Goal: Task Accomplishment & Management: Manage account settings

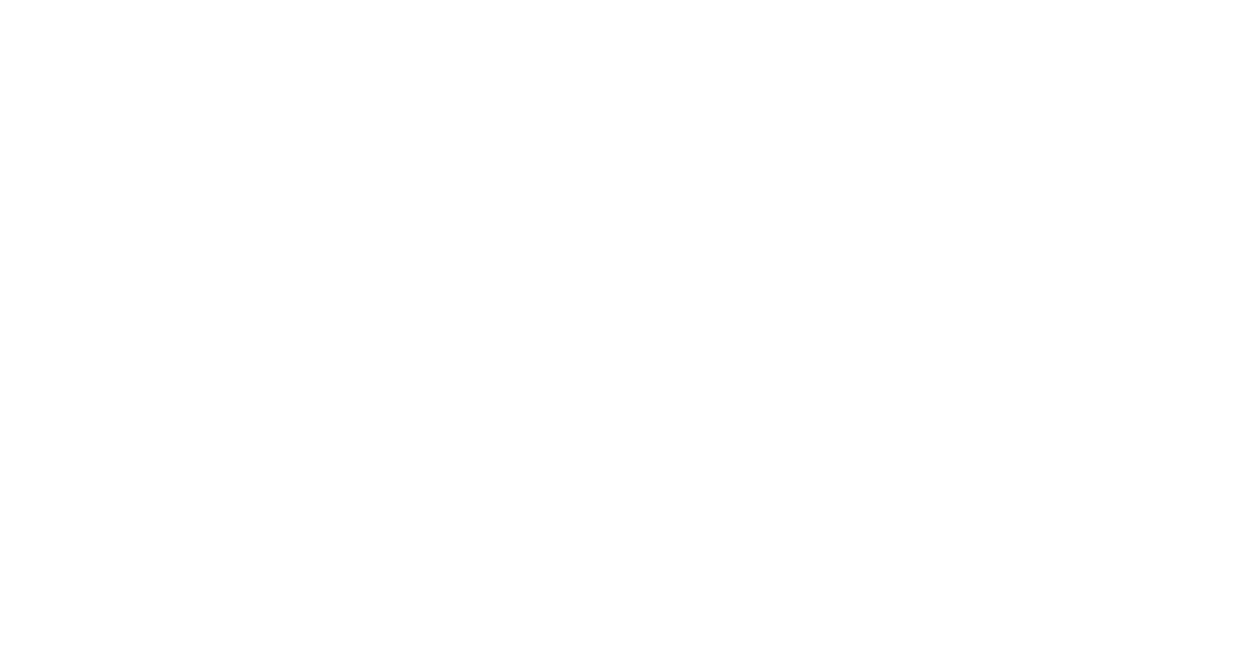
select select "MY"
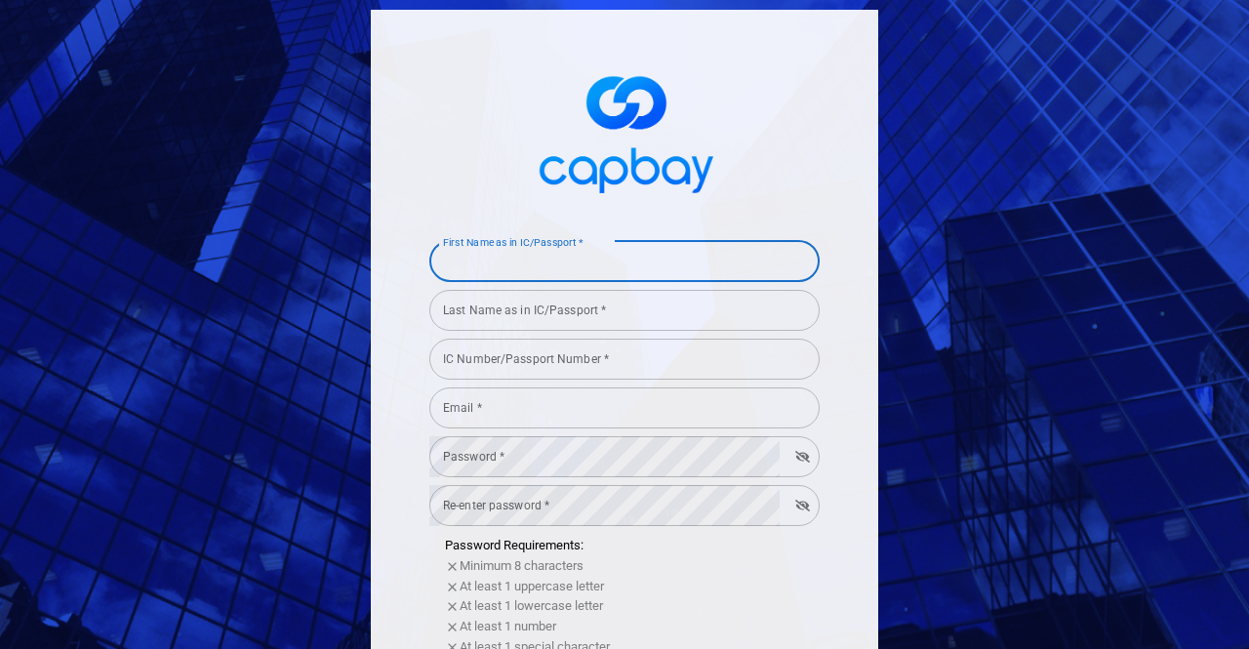
click at [558, 252] on div "First Name as in IC/Passport * First Name as in IC/Passport *" at bounding box center [624, 260] width 390 height 44
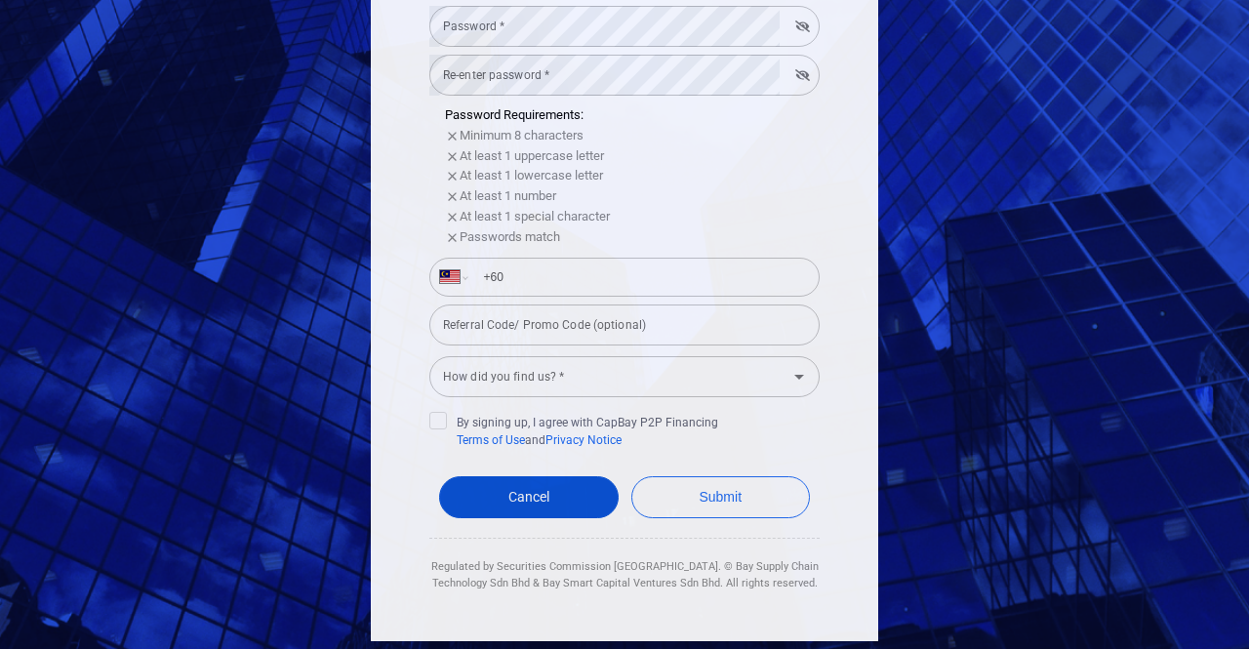
click at [565, 487] on link "Cancel" at bounding box center [529, 497] width 180 height 42
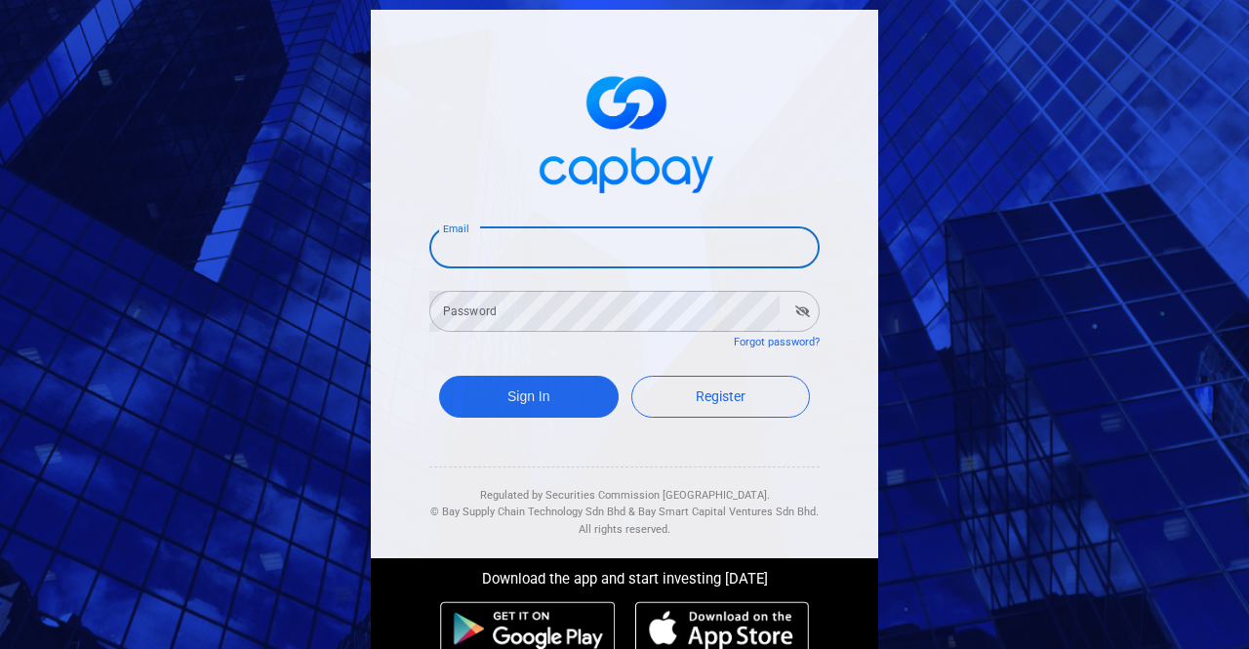
click at [633, 227] on input "Email" at bounding box center [624, 247] width 390 height 41
type input "[EMAIL_ADDRESS][DOMAIN_NAME]"
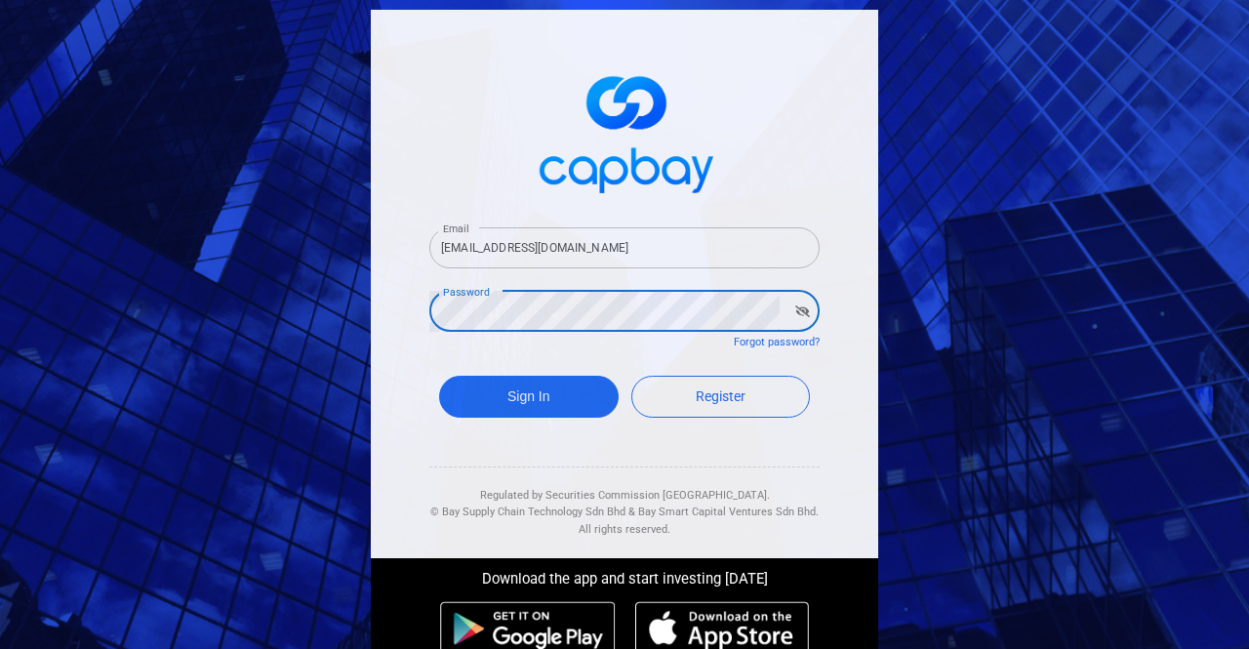
click at [439, 376] on button "Sign In" at bounding box center [529, 397] width 180 height 42
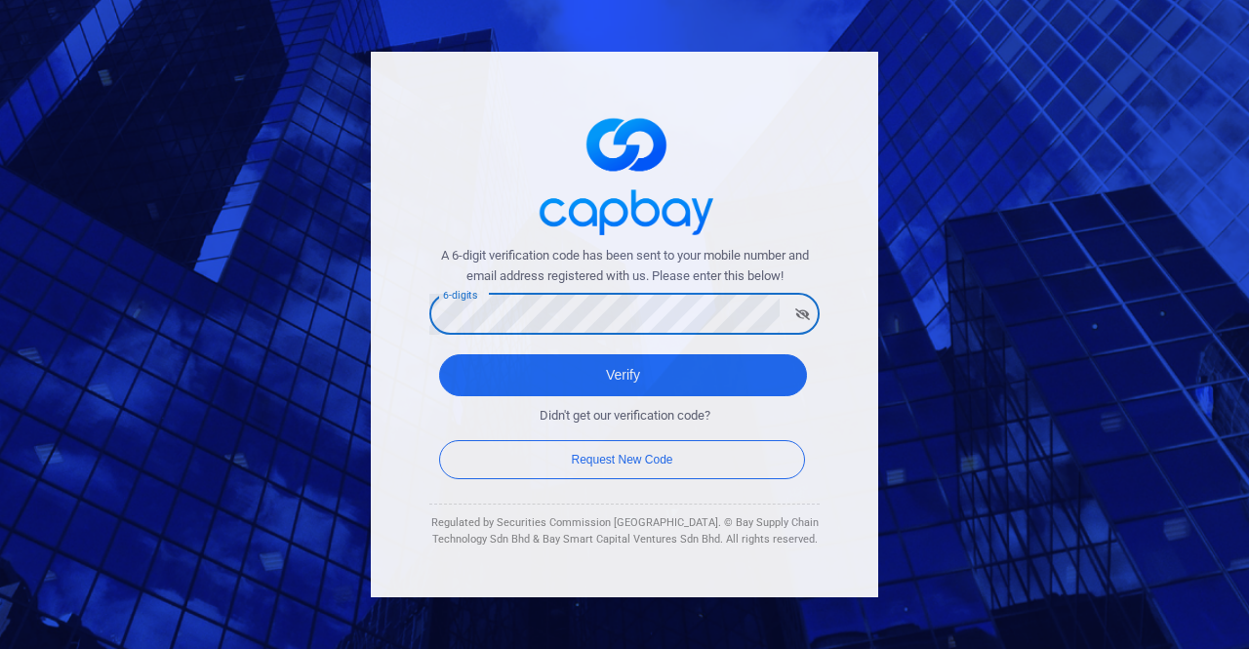
click at [439, 354] on button "Verify" at bounding box center [623, 375] width 368 height 42
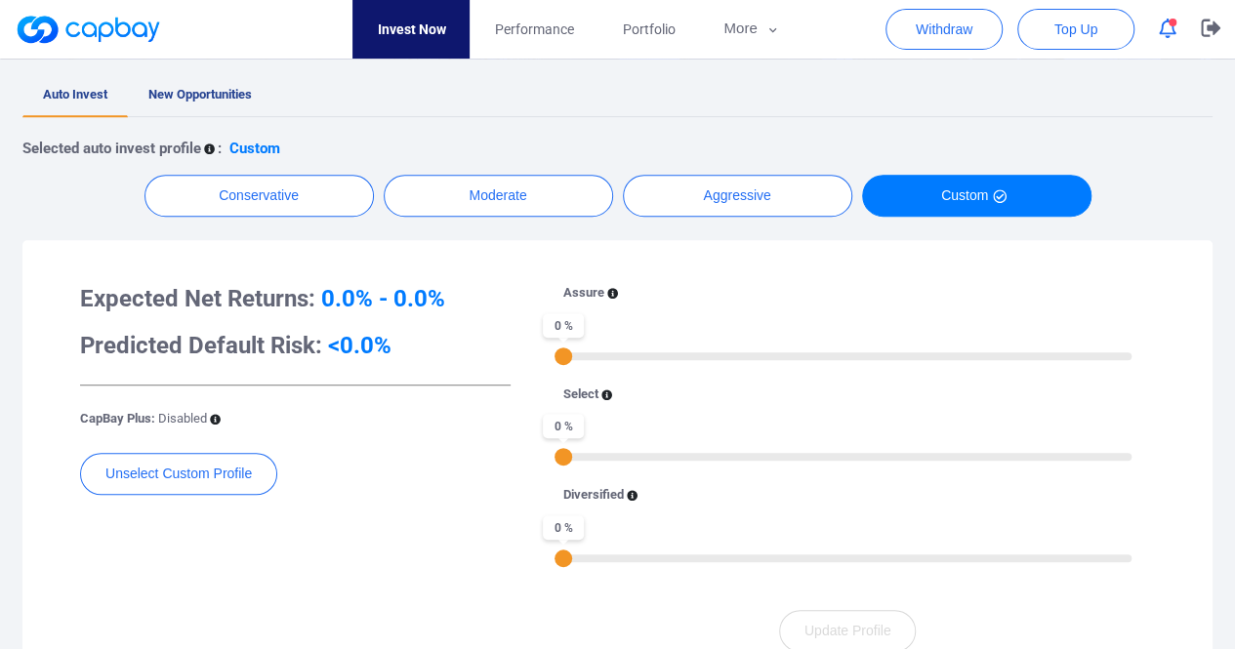
scroll to position [390, 0]
click at [740, 30] on button "More" at bounding box center [751, 29] width 104 height 59
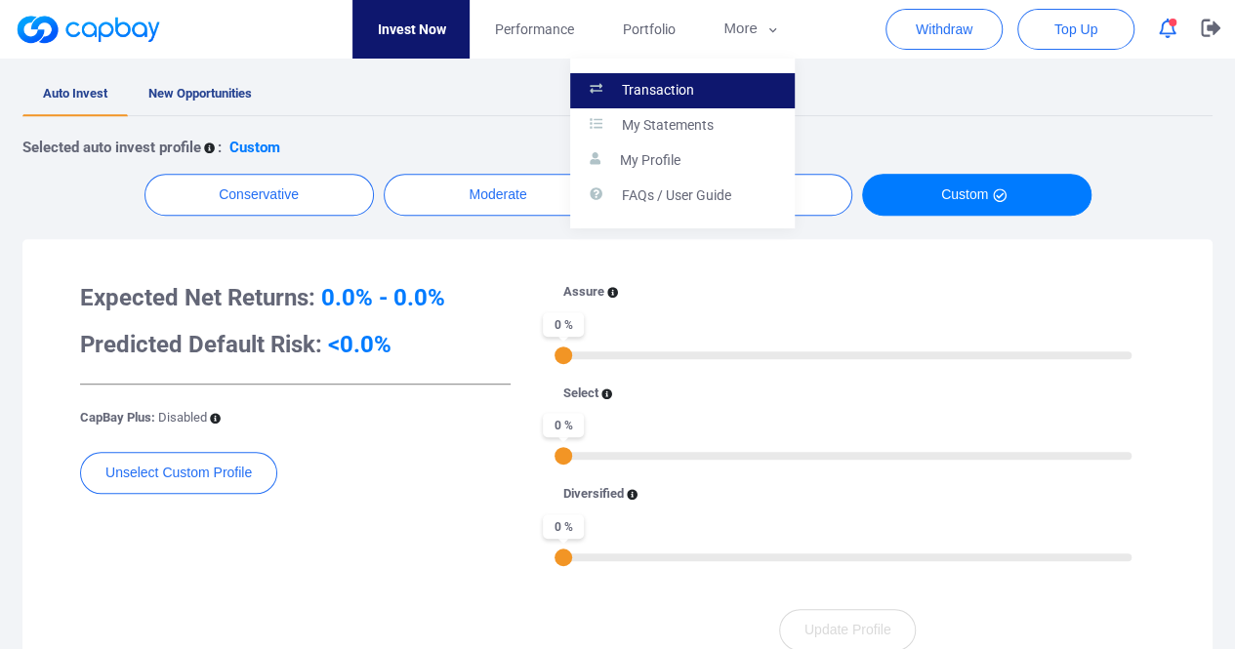
click at [715, 85] on link "Transaction" at bounding box center [682, 90] width 225 height 35
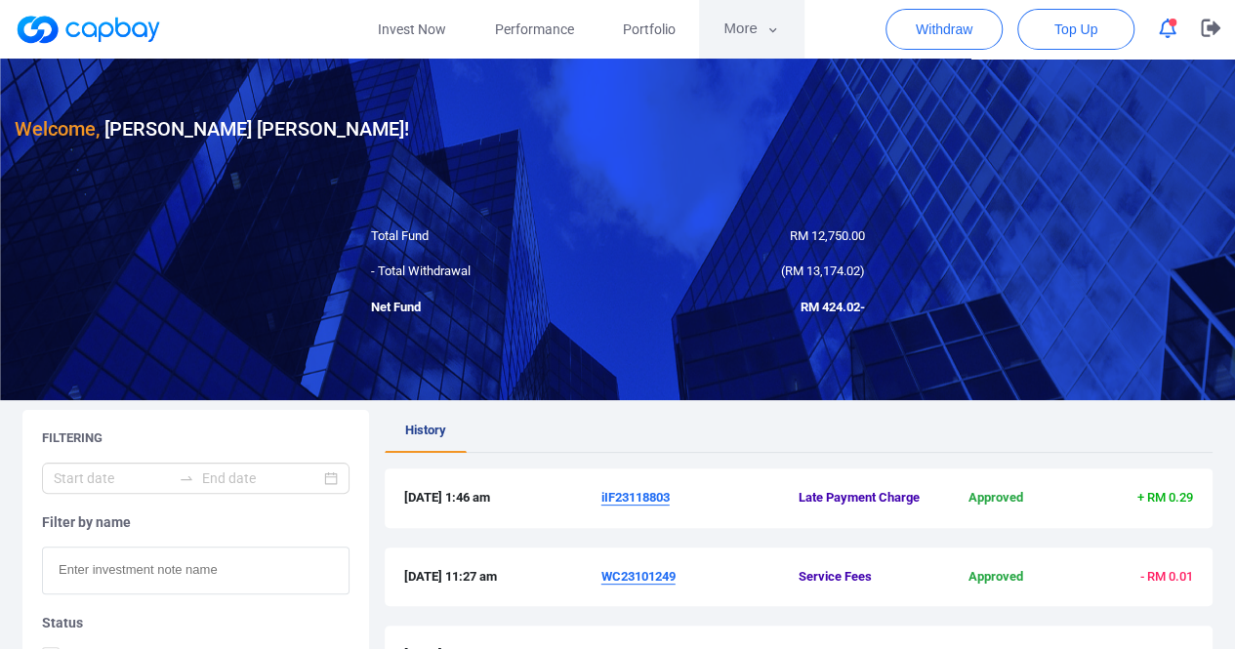
click at [720, 37] on button "More" at bounding box center [751, 29] width 104 height 59
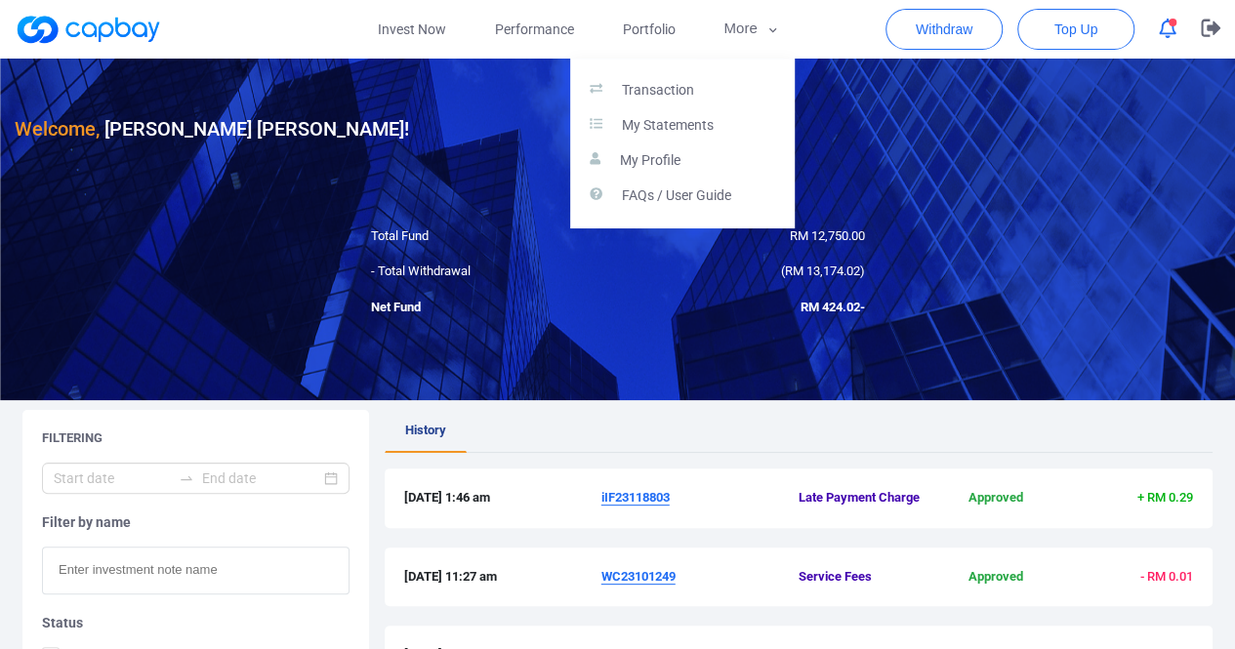
click at [618, 30] on button "button" at bounding box center [617, 324] width 1235 height 649
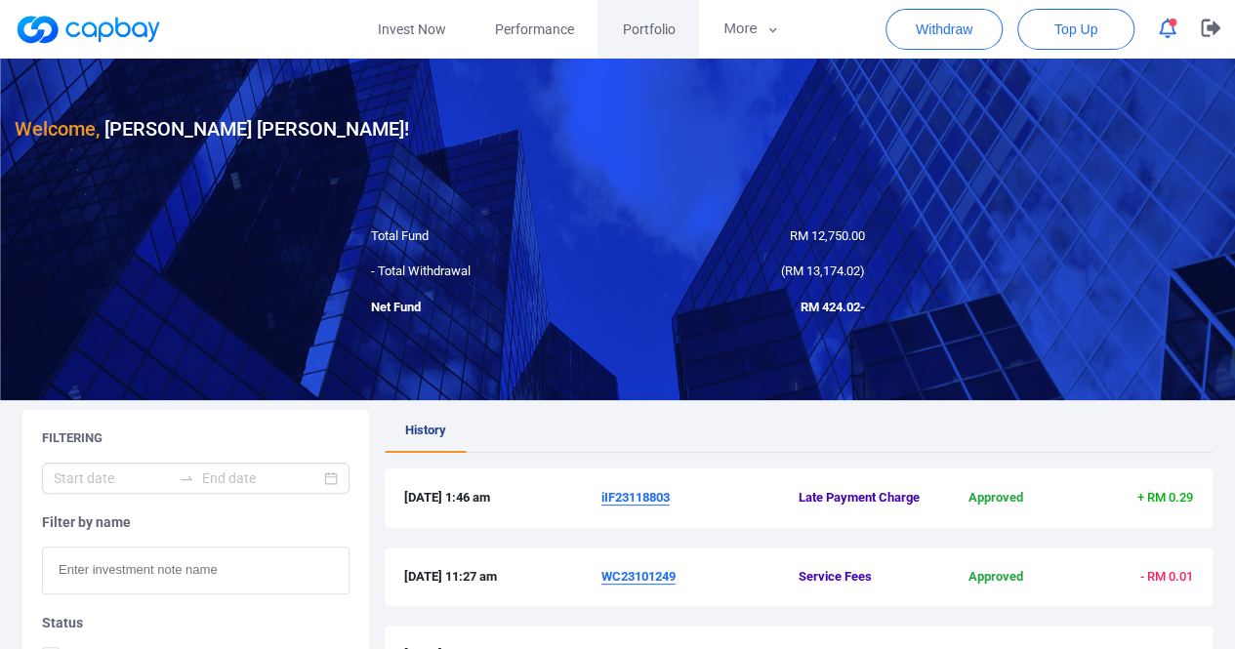
click at [636, 23] on span "Portfolio" at bounding box center [648, 29] width 53 height 21
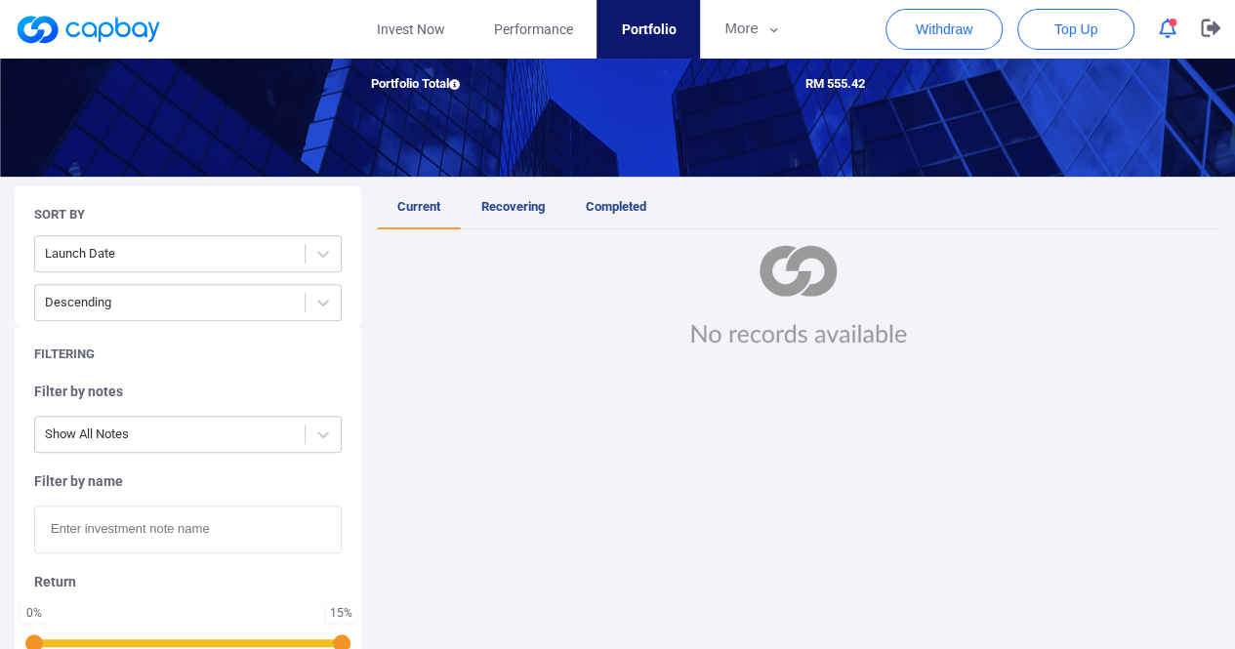
scroll to position [293, 0]
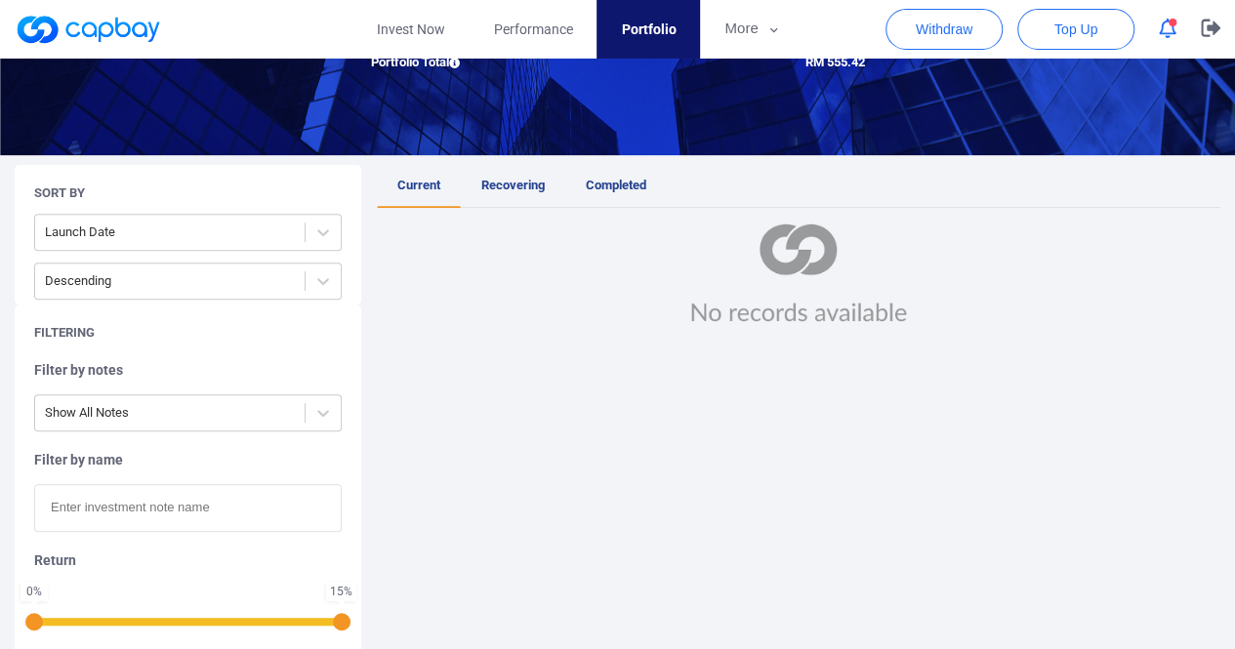
click at [537, 178] on span "Recovering" at bounding box center [512, 185] width 63 height 15
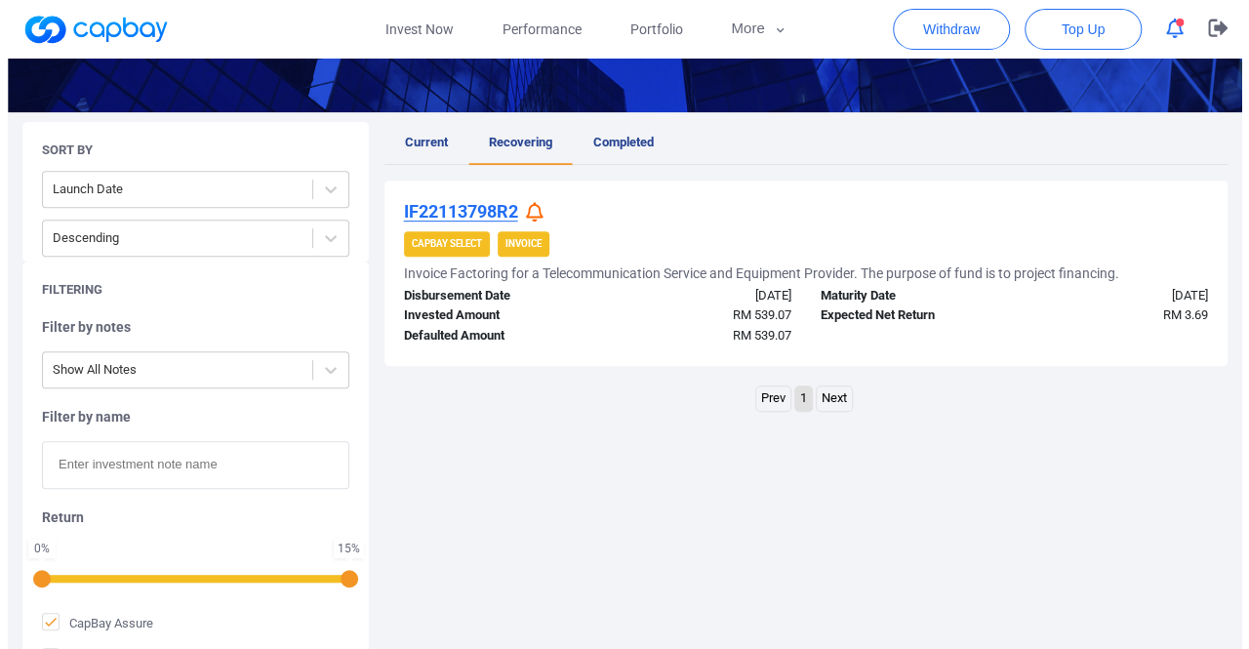
scroll to position [390, 0]
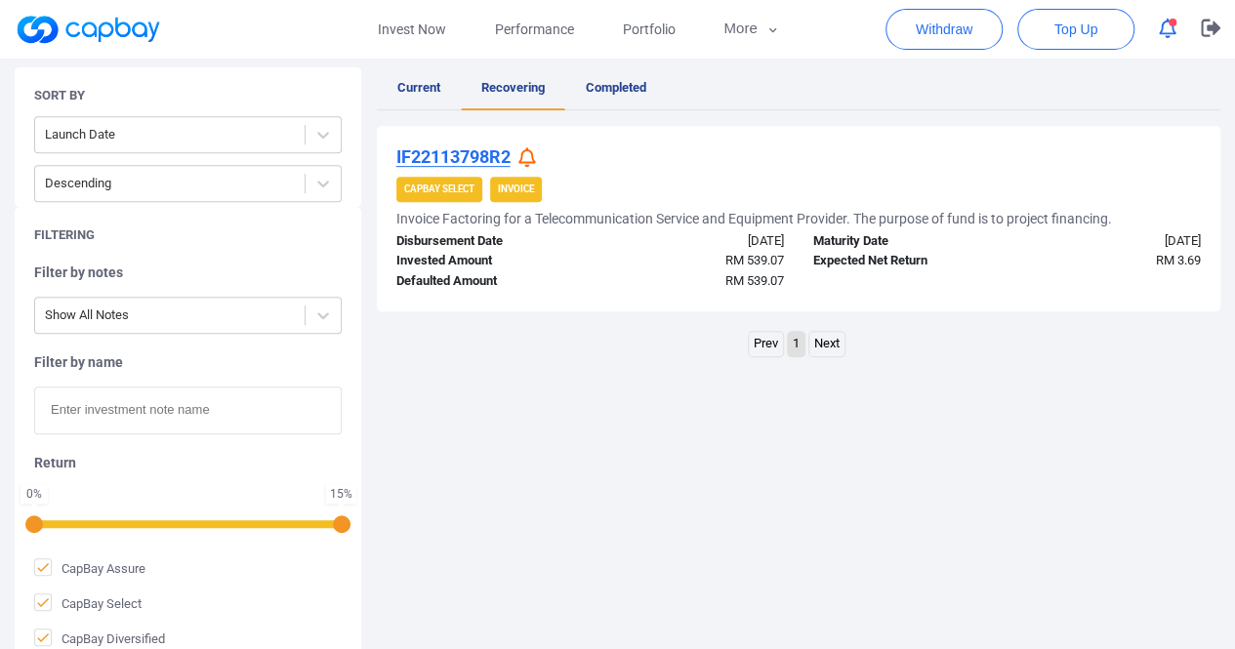
click at [534, 149] on icon at bounding box center [527, 157] width 18 height 20
